Goal: Check status: Check status

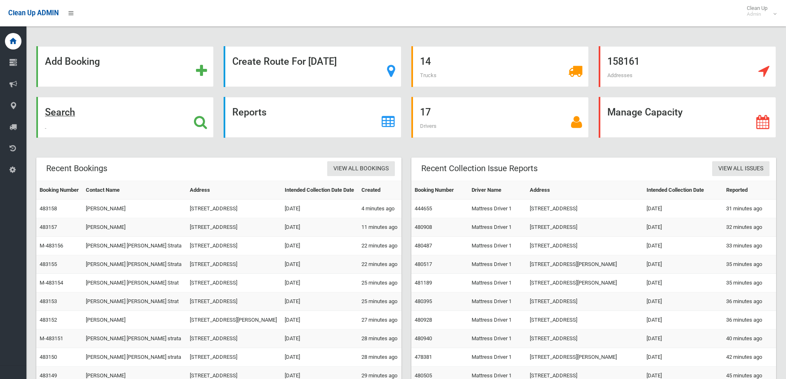
click at [167, 127] on div "Search" at bounding box center [124, 117] width 177 height 41
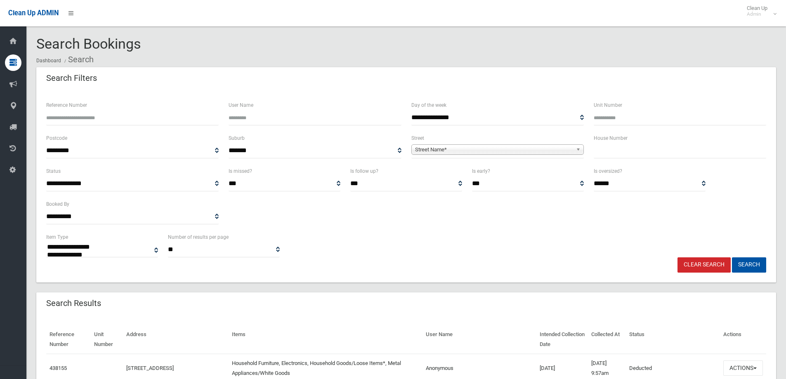
select select
type input "******"
click at [732, 258] on button "Search" at bounding box center [749, 265] width 34 height 15
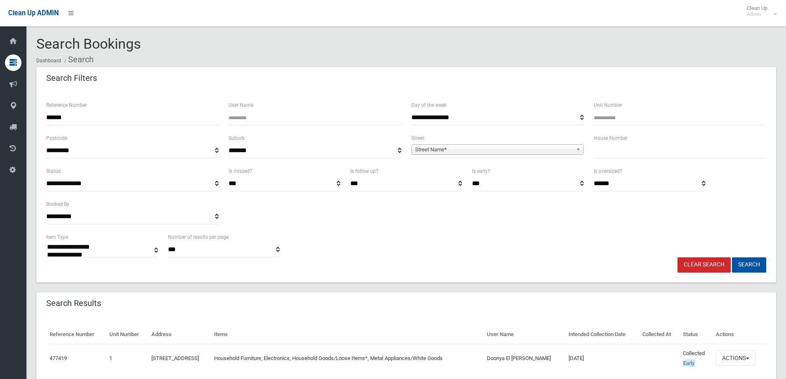
select select
click at [749, 262] on button "Search" at bounding box center [749, 265] width 34 height 15
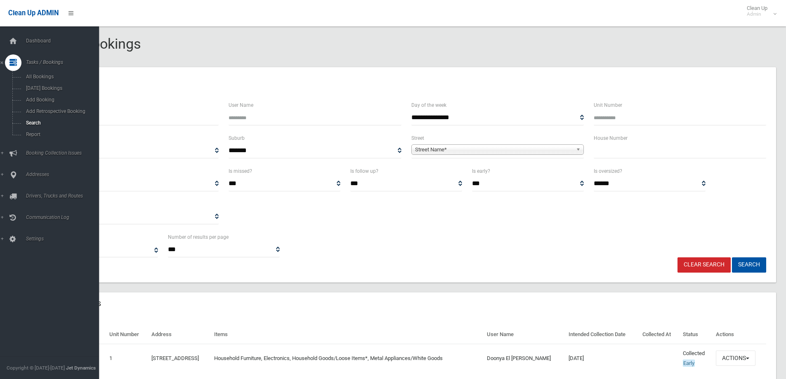
select select
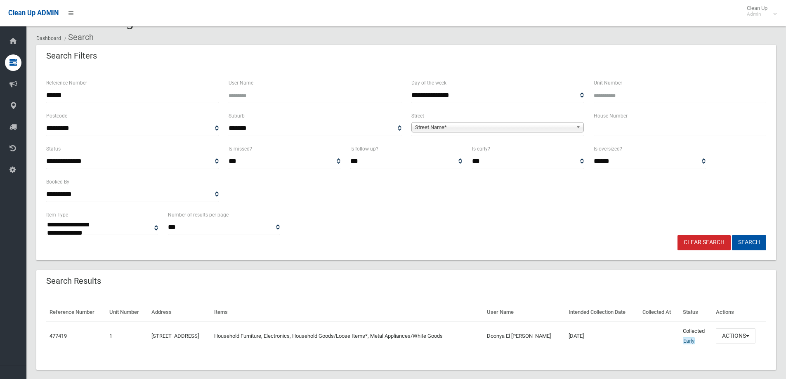
scroll to position [33, 0]
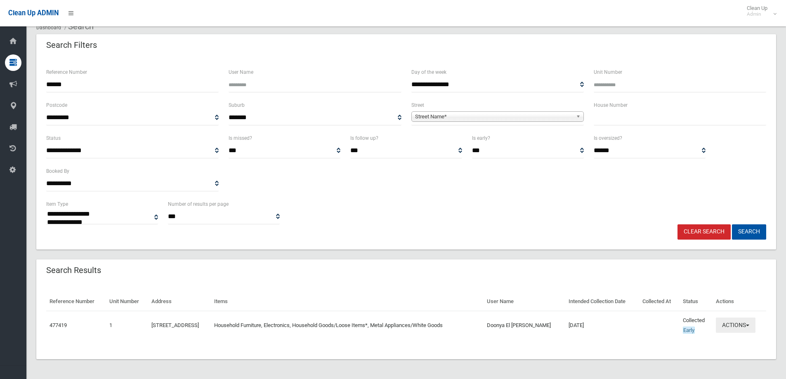
click at [749, 326] on button "Actions" at bounding box center [736, 325] width 40 height 15
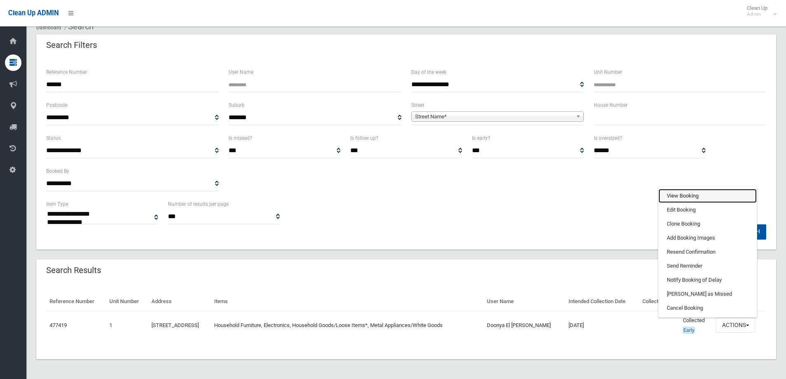
click at [685, 196] on link "View Booking" at bounding box center [708, 196] width 98 height 14
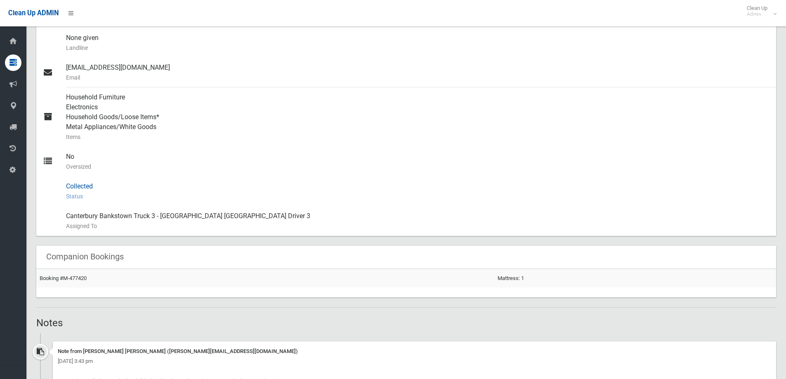
scroll to position [578, 0]
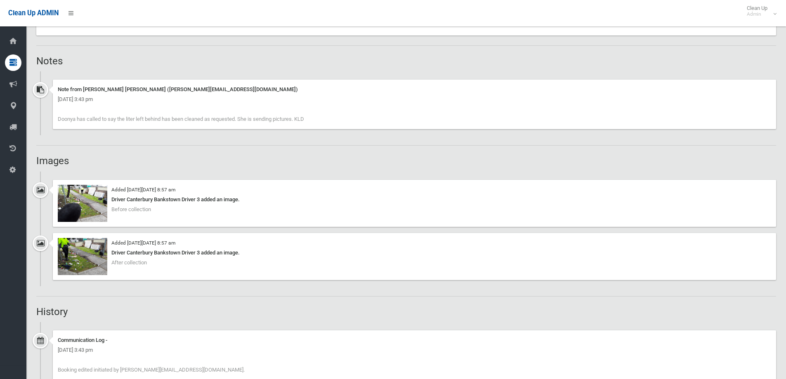
drag, startPoint x: 224, startPoint y: 142, endPoint x: 215, endPoint y: 142, distance: 9.1
click at [224, 142] on div "Booking Details Actions View Booking Edit Booking Clone Booking Add Booking Ima…" at bounding box center [406, 113] width 740 height 1216
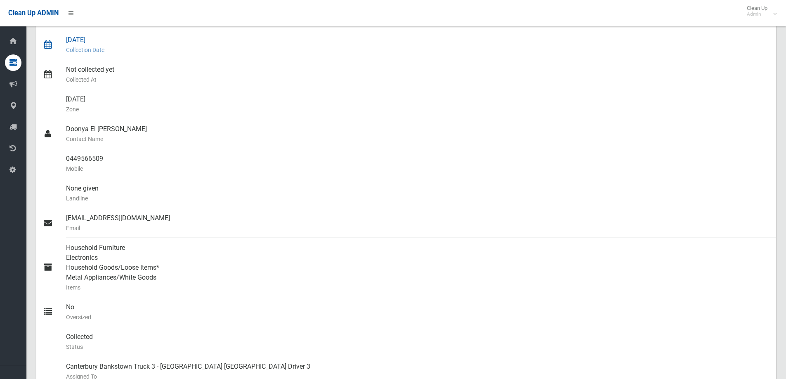
scroll to position [0, 0]
